Goal: Task Accomplishment & Management: Manage account settings

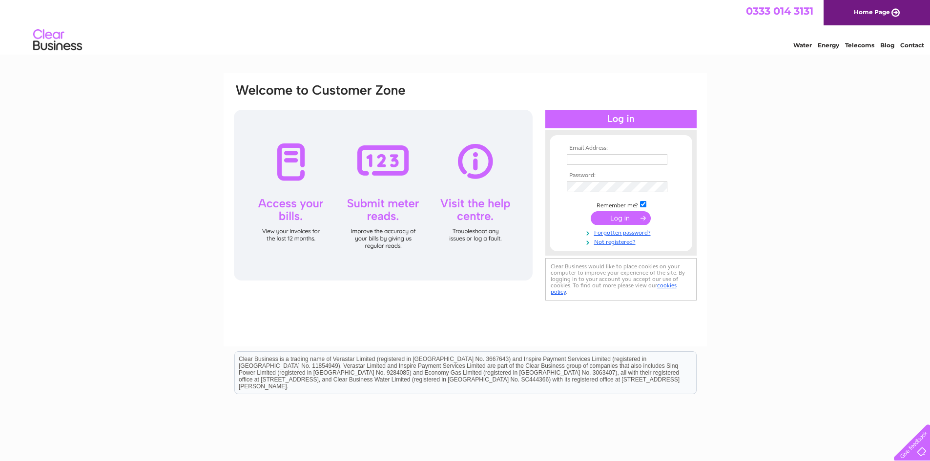
type input "[PERSON_NAME][EMAIL_ADDRESS][DOMAIN_NAME]"
click at [614, 216] on input "submit" at bounding box center [621, 218] width 60 height 14
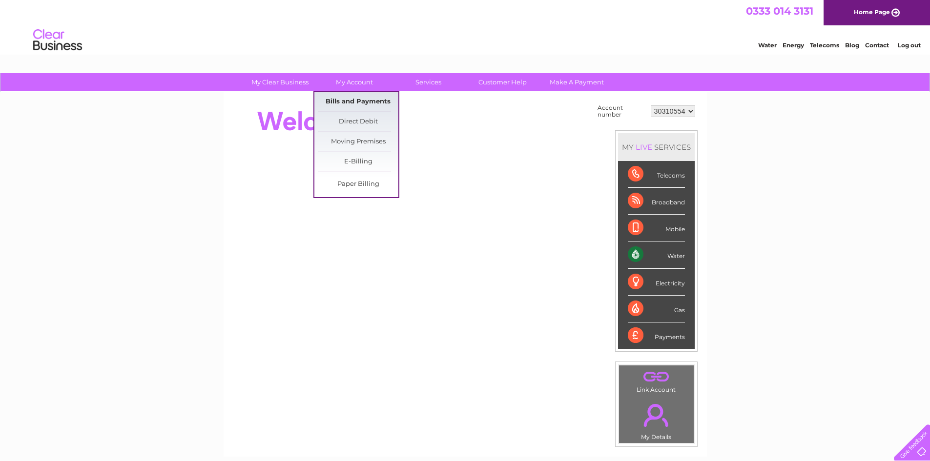
click at [362, 100] on link "Bills and Payments" at bounding box center [358, 102] width 81 height 20
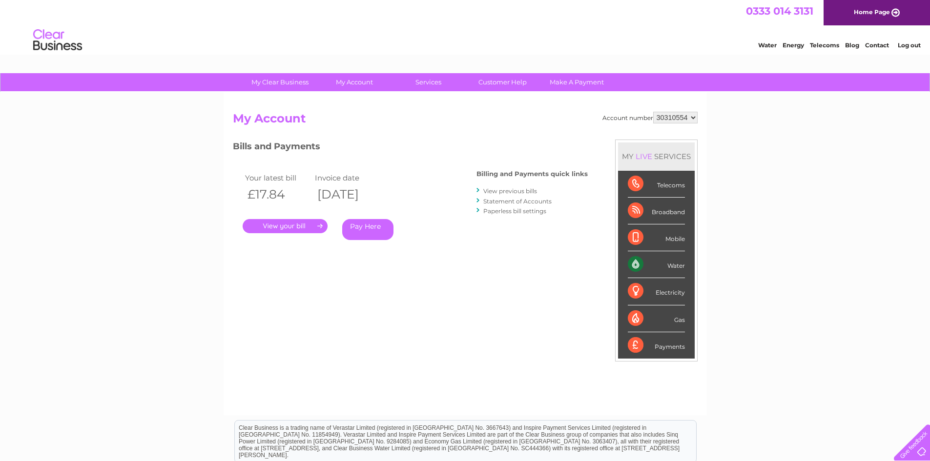
click at [282, 228] on link "." at bounding box center [285, 226] width 85 height 14
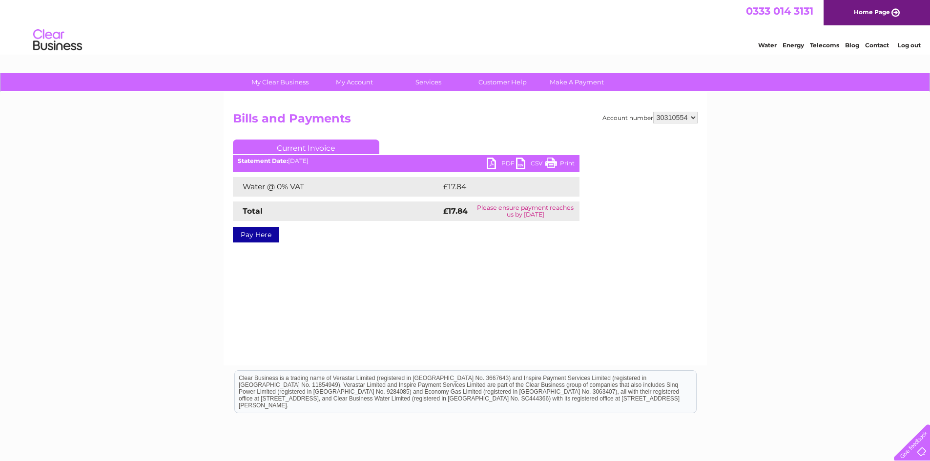
click at [494, 160] on link "PDF" at bounding box center [501, 165] width 29 height 14
